Goal: Find specific page/section: Find specific page/section

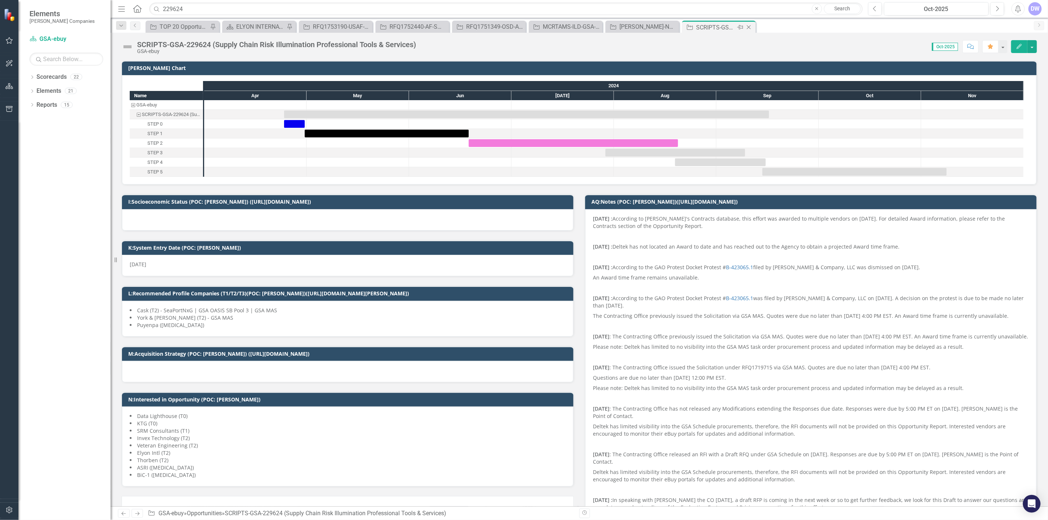
click at [523, 28] on icon "Close" at bounding box center [748, 27] width 7 height 6
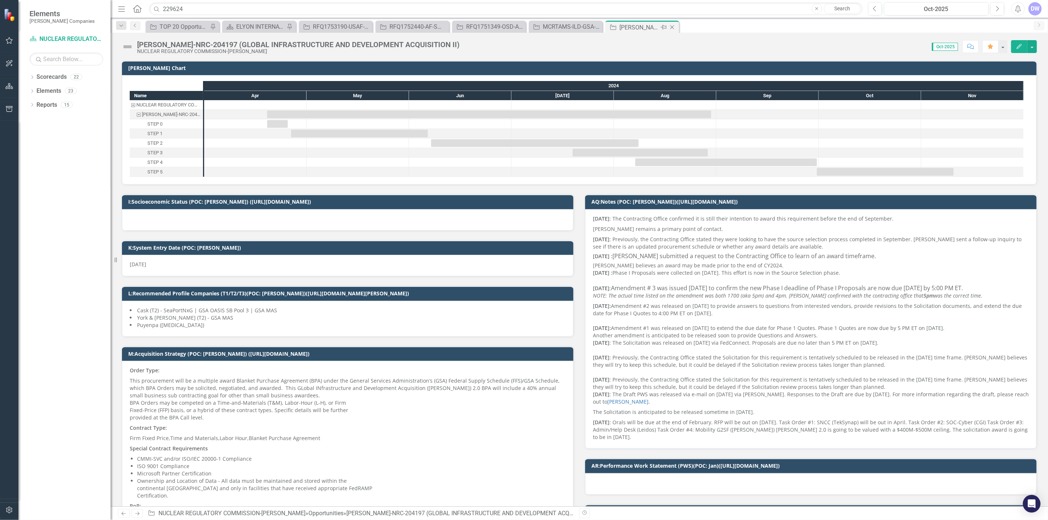
click at [523, 28] on icon "Close" at bounding box center [671, 27] width 7 height 6
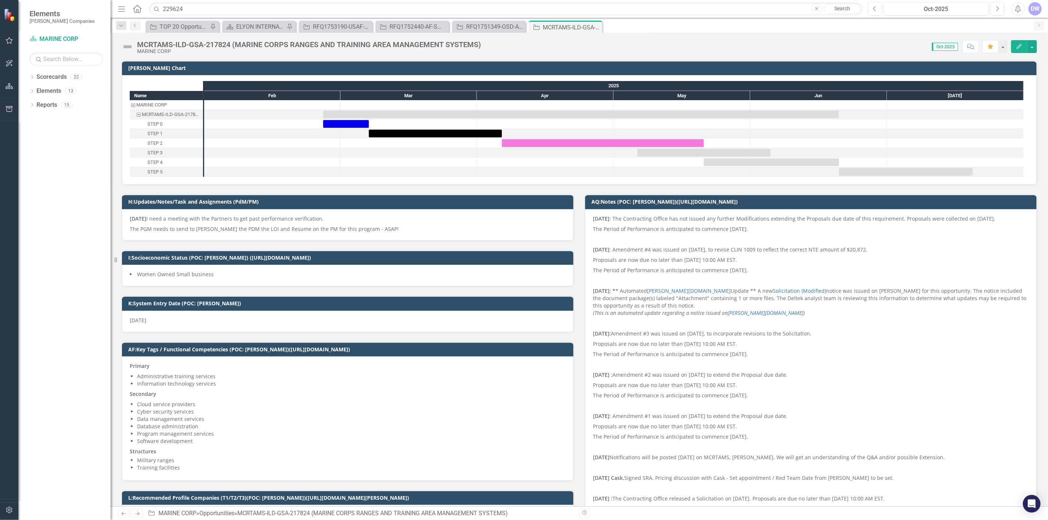
click at [0, 0] on icon "Close" at bounding box center [0, 0] width 0 height 0
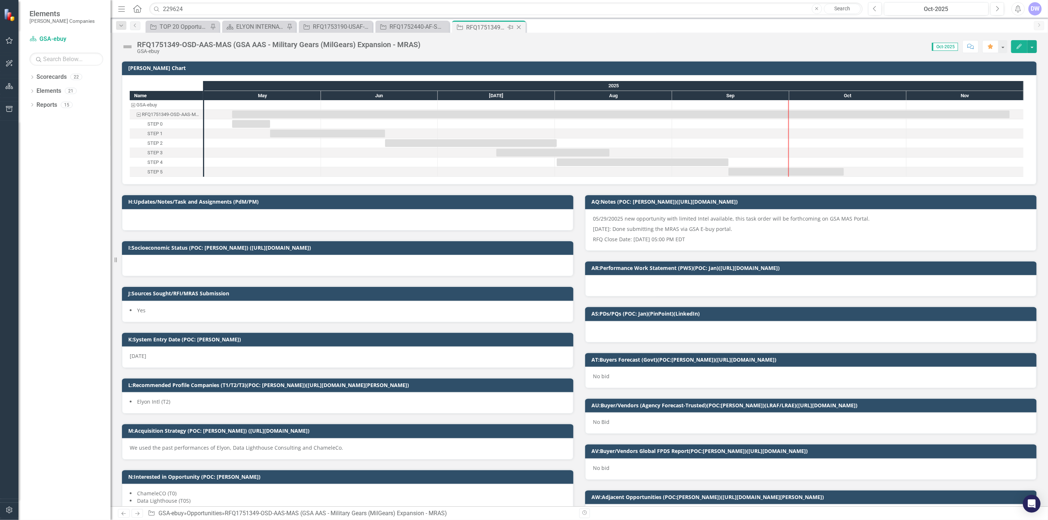
click at [517, 26] on icon at bounding box center [519, 27] width 4 height 4
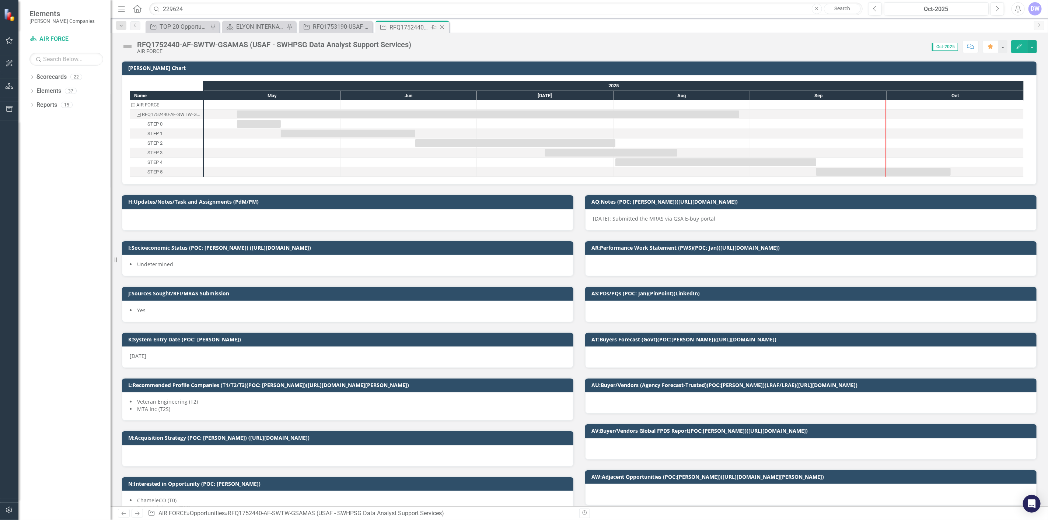
click at [441, 27] on icon "Close" at bounding box center [441, 27] width 7 height 6
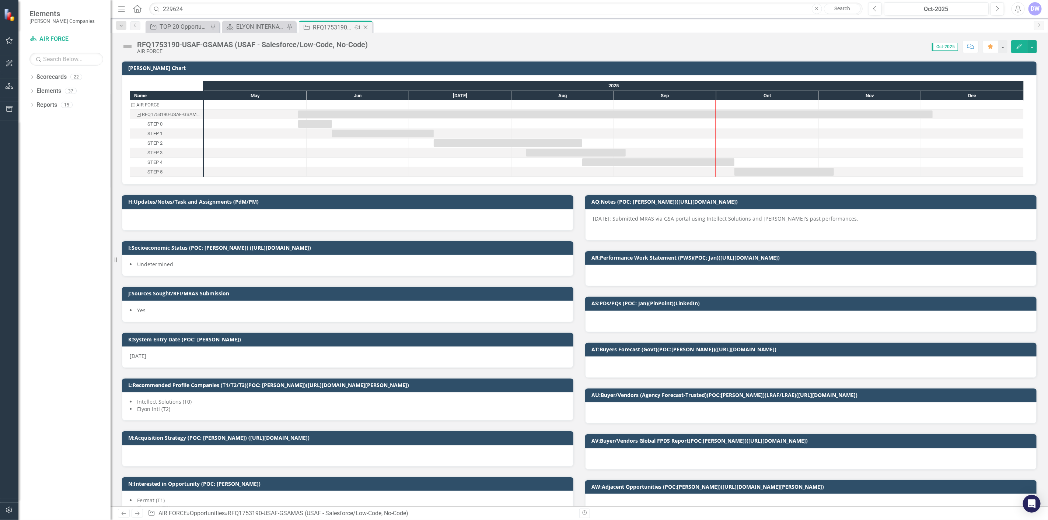
click at [367, 27] on icon "Close" at bounding box center [365, 27] width 7 height 6
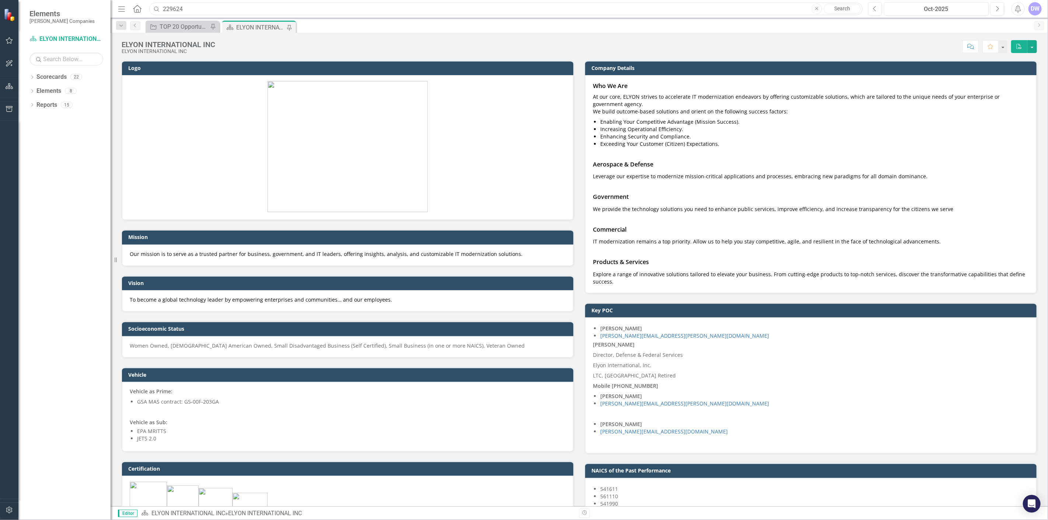
click at [357, 8] on input "229624" at bounding box center [505, 9] width 713 height 13
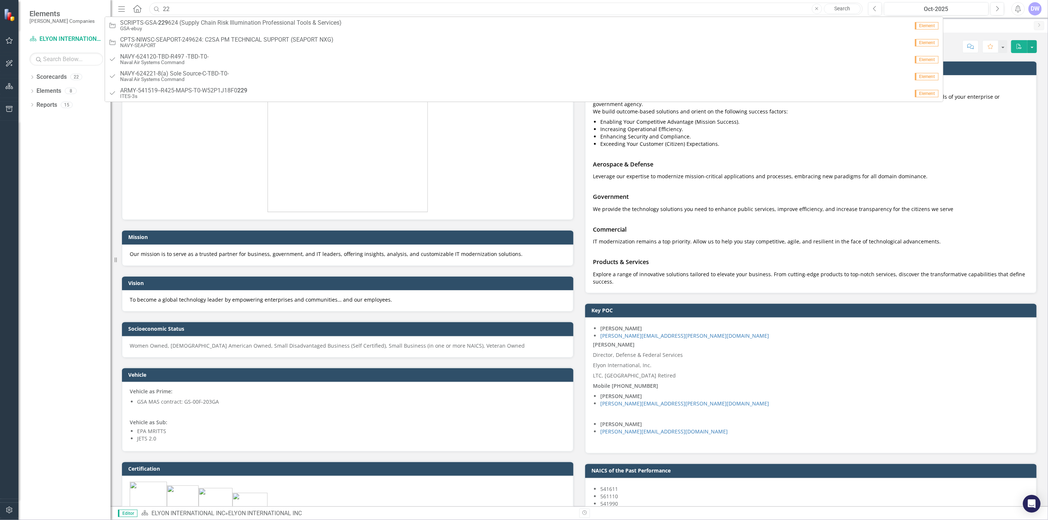
type input "2"
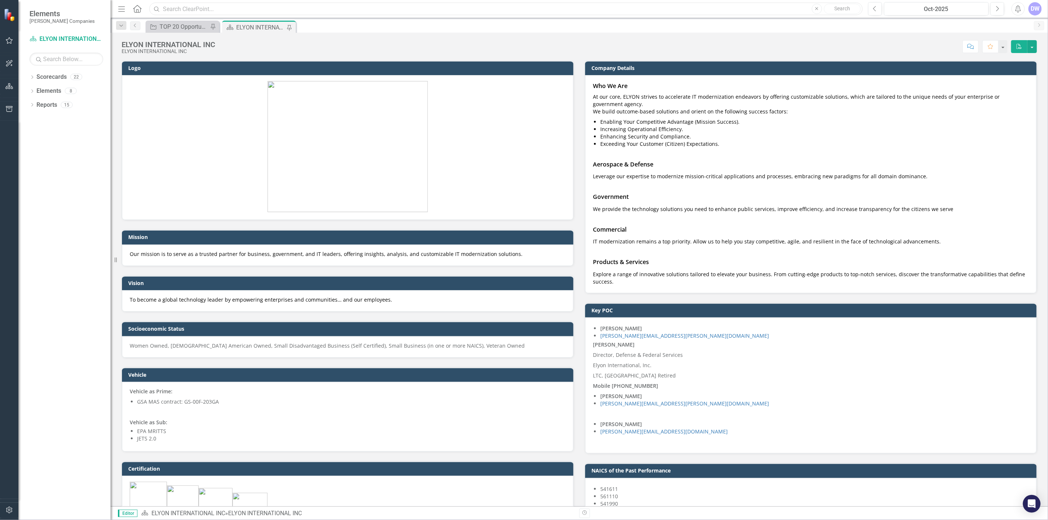
click at [423, 11] on input "text" at bounding box center [505, 9] width 713 height 13
